Goal: Check status: Check status

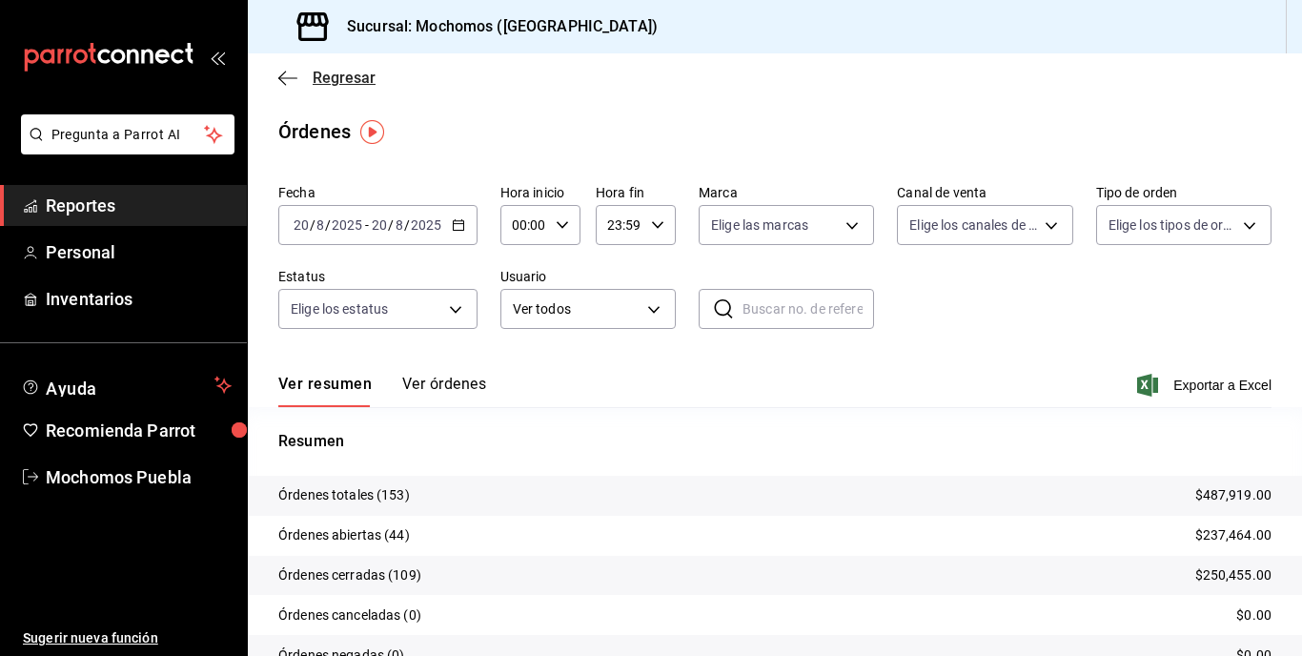
click at [347, 82] on span "Regresar" at bounding box center [344, 78] width 63 height 18
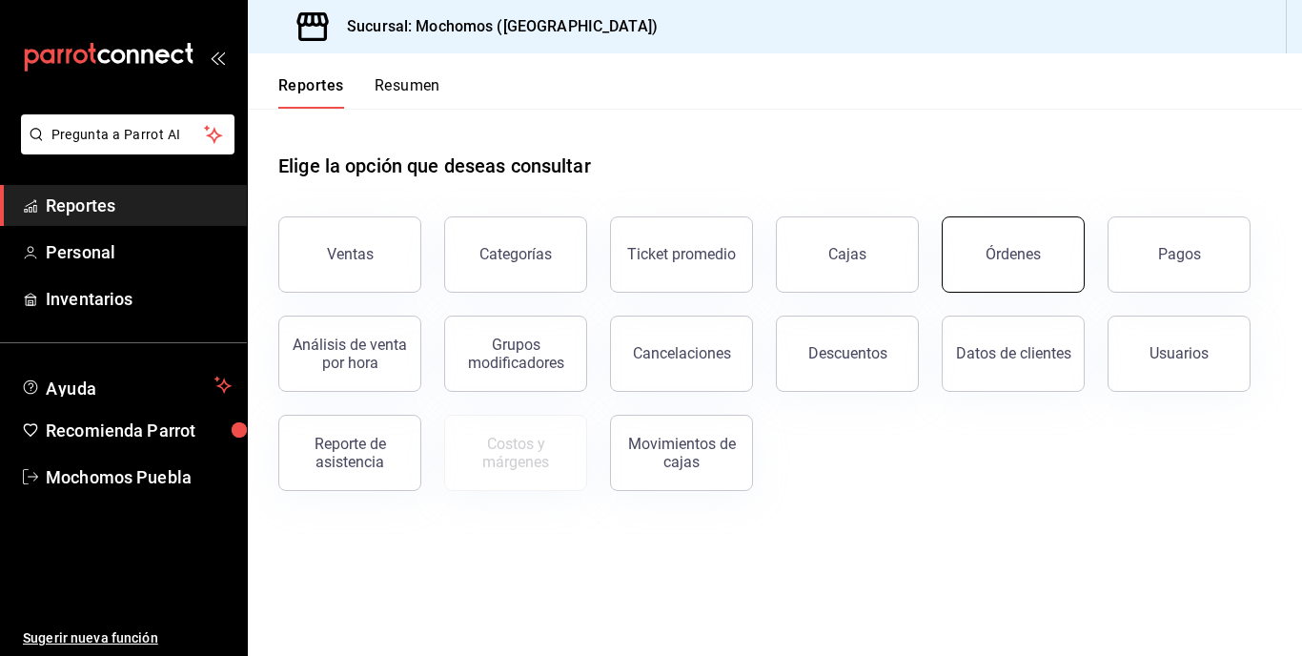
click at [1048, 246] on button "Órdenes" at bounding box center [1012, 254] width 143 height 76
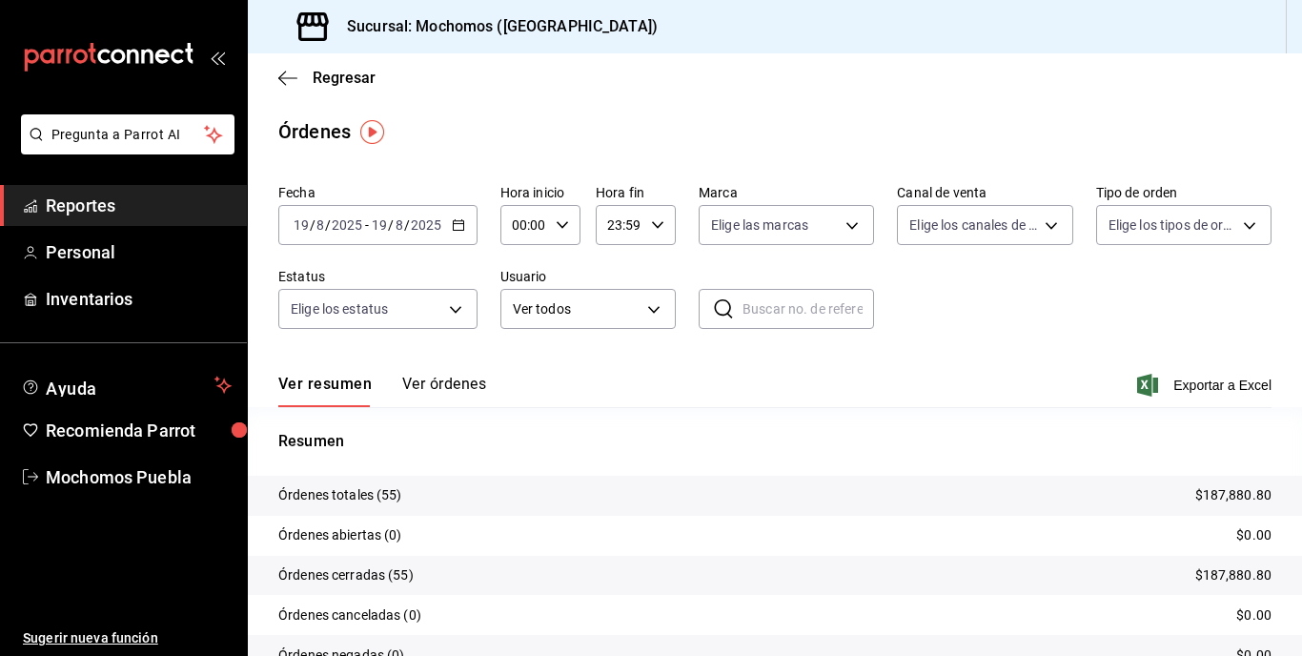
click at [453, 225] on icon "button" at bounding box center [458, 224] width 13 height 13
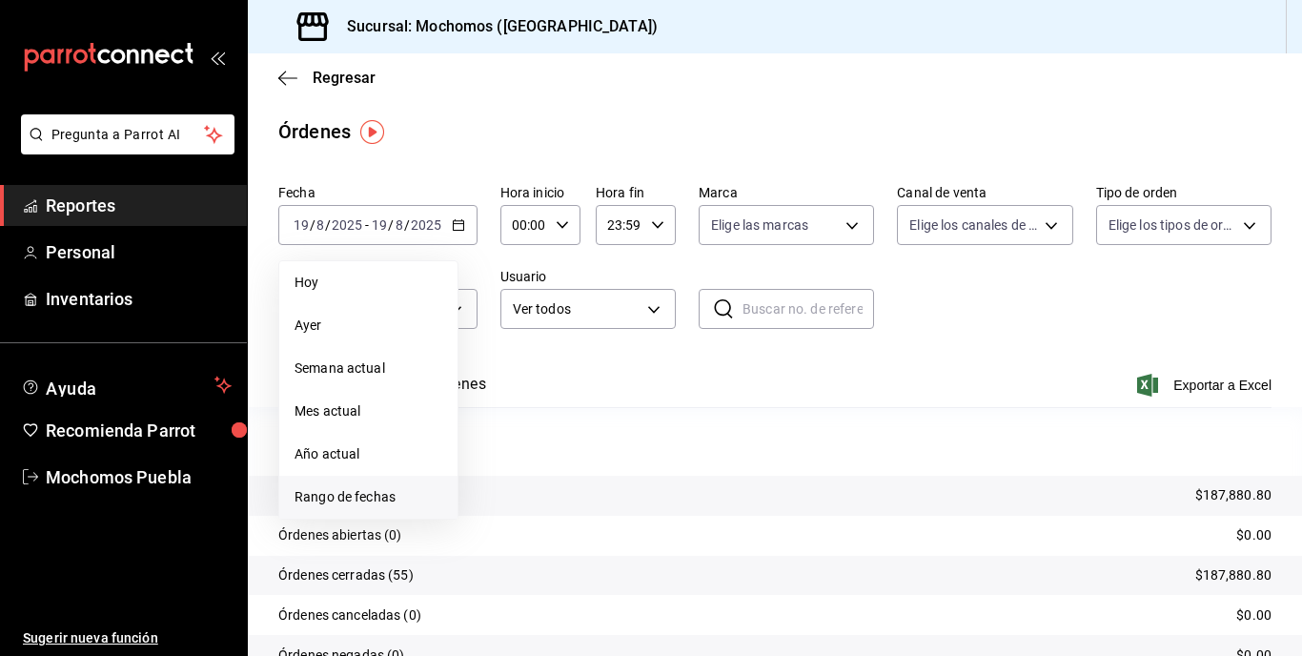
click at [380, 501] on span "Rango de fechas" at bounding box center [368, 497] width 148 height 20
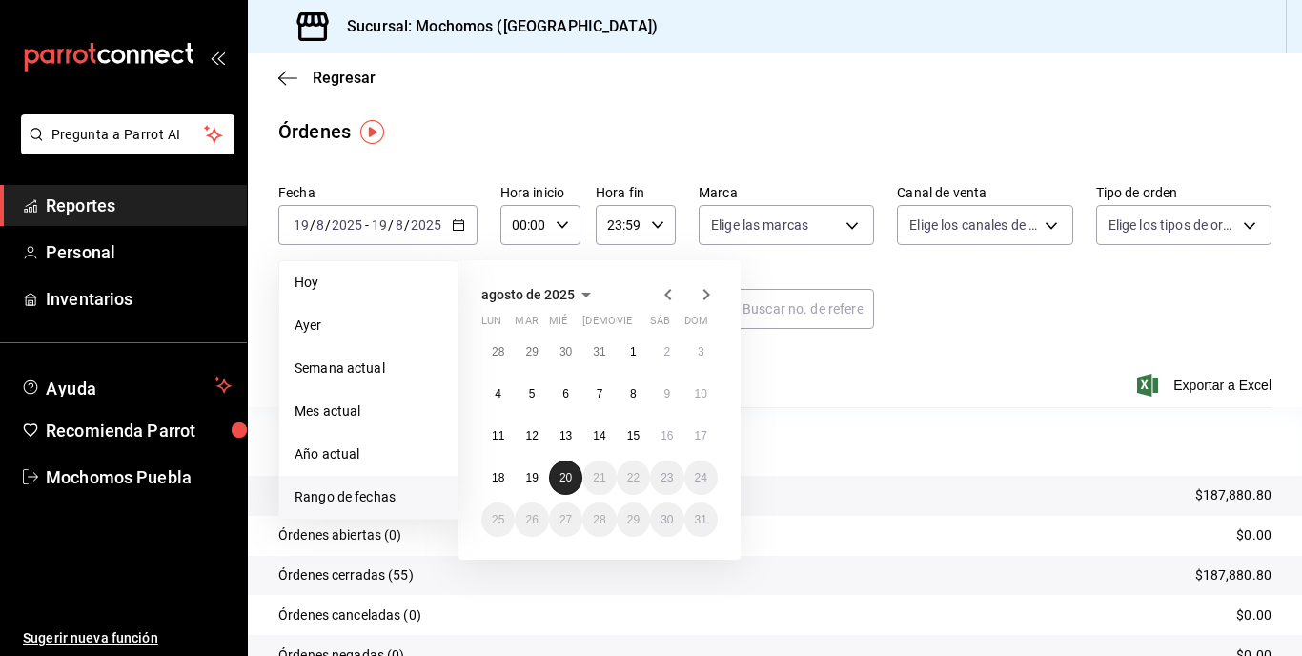
click at [569, 473] on abbr "20" at bounding box center [565, 477] width 12 height 13
